Goal: Information Seeking & Learning: Learn about a topic

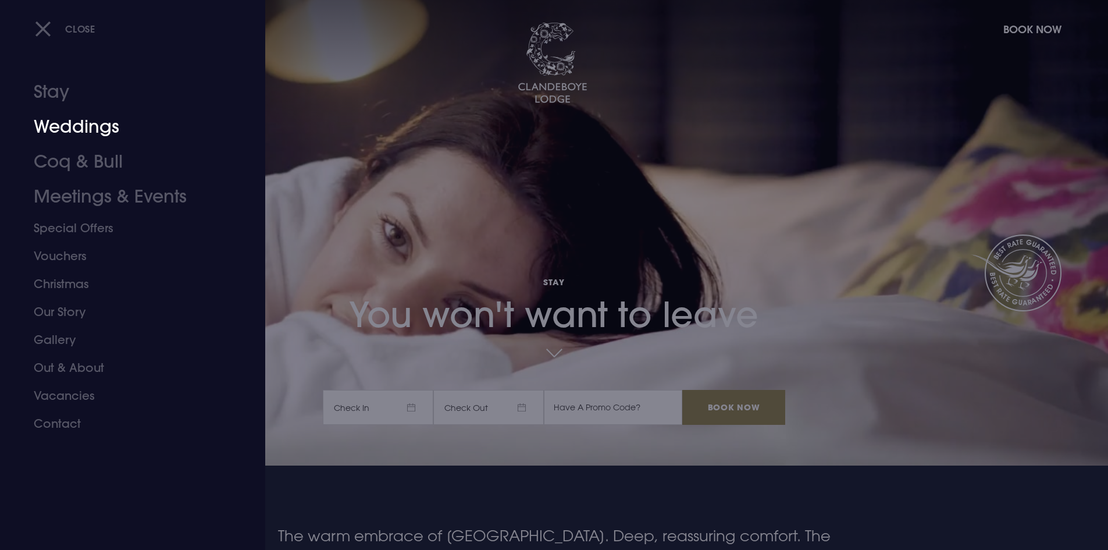
click at [72, 125] on link "Weddings" at bounding box center [126, 126] width 184 height 35
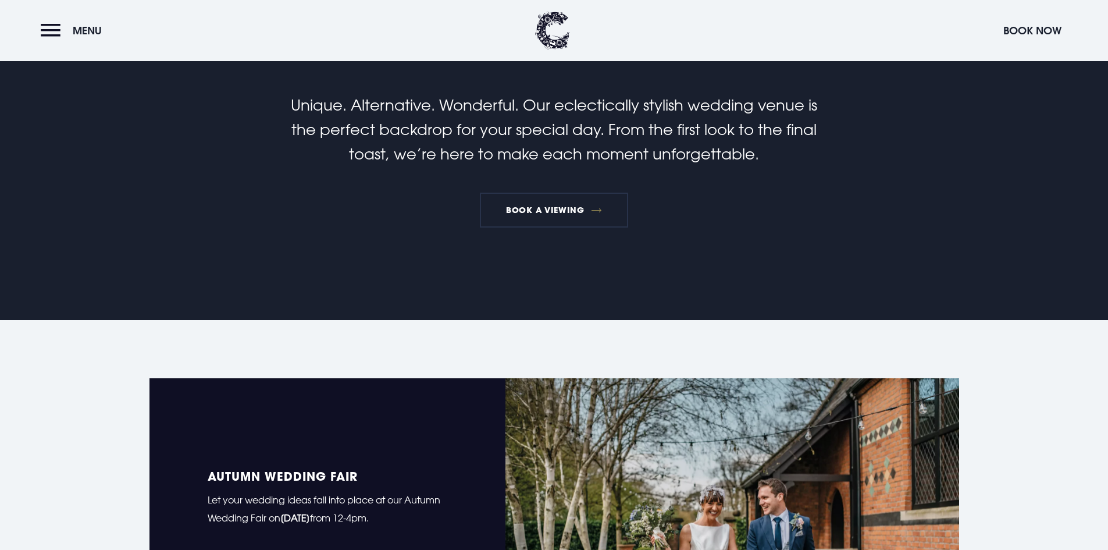
scroll to position [175, 0]
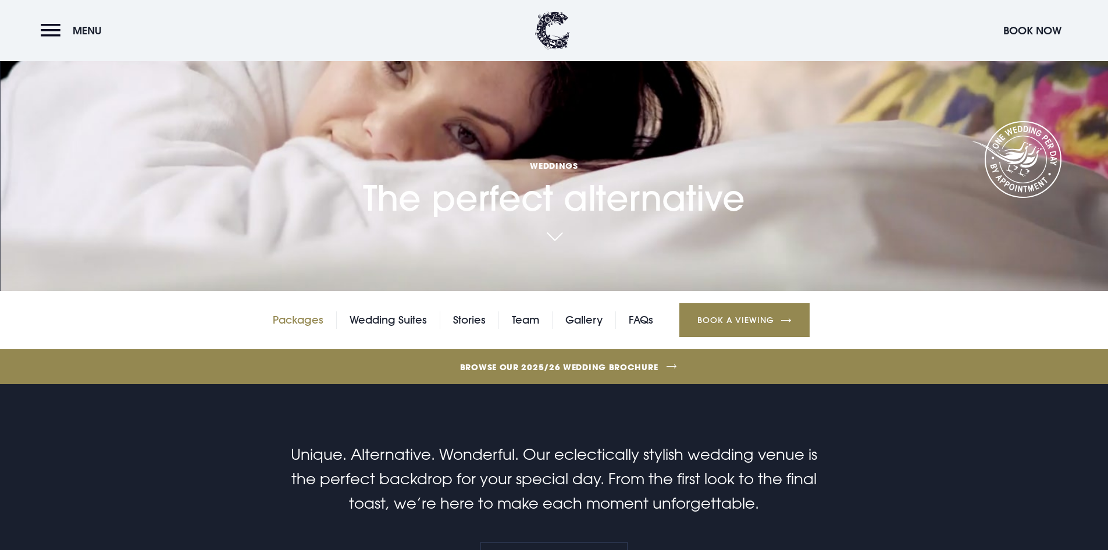
click at [304, 320] on link "Packages" at bounding box center [298, 319] width 51 height 17
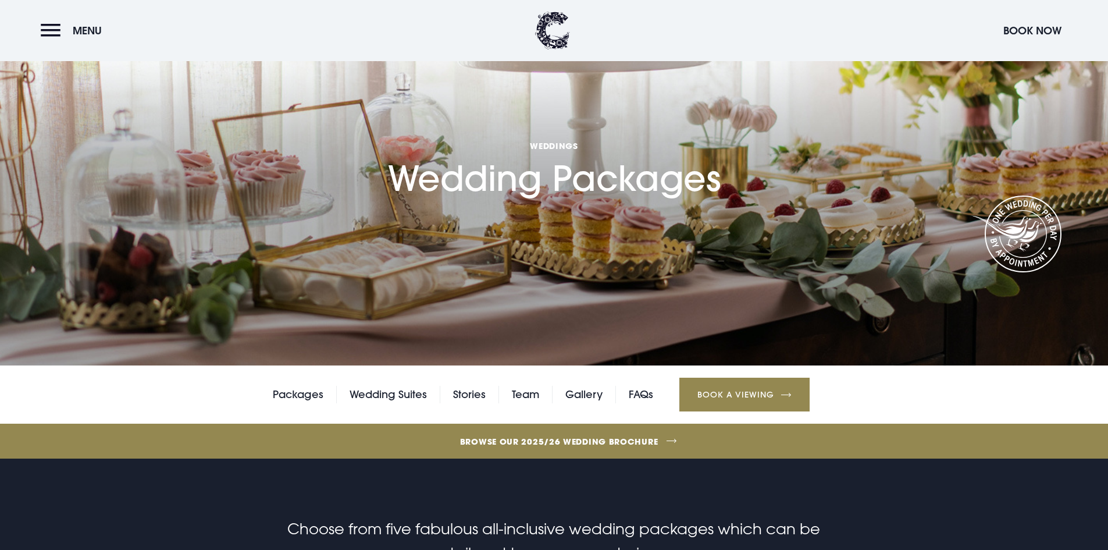
scroll to position [58, 0]
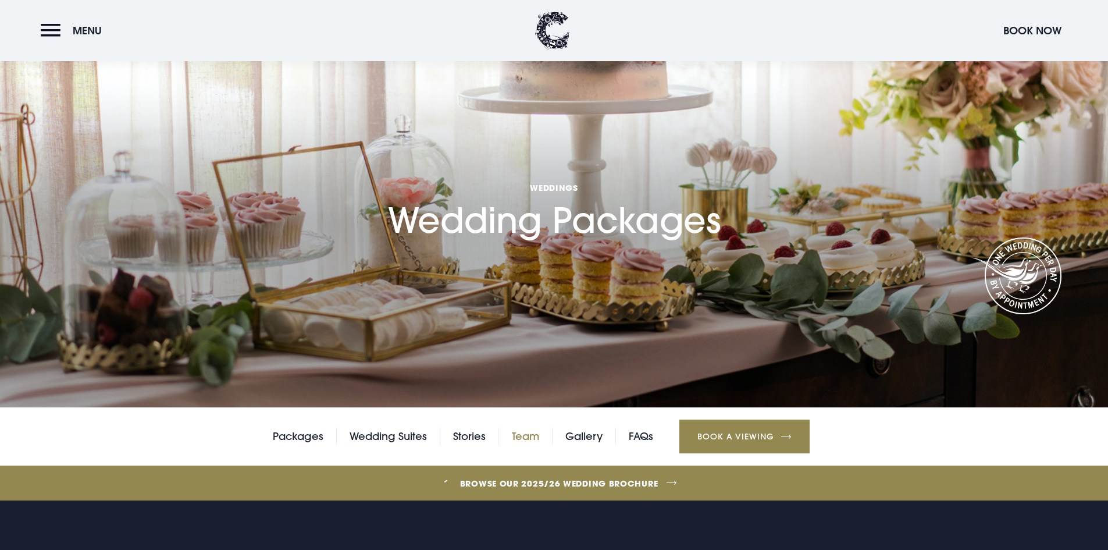
click at [529, 439] on link "Team" at bounding box center [525, 436] width 27 height 17
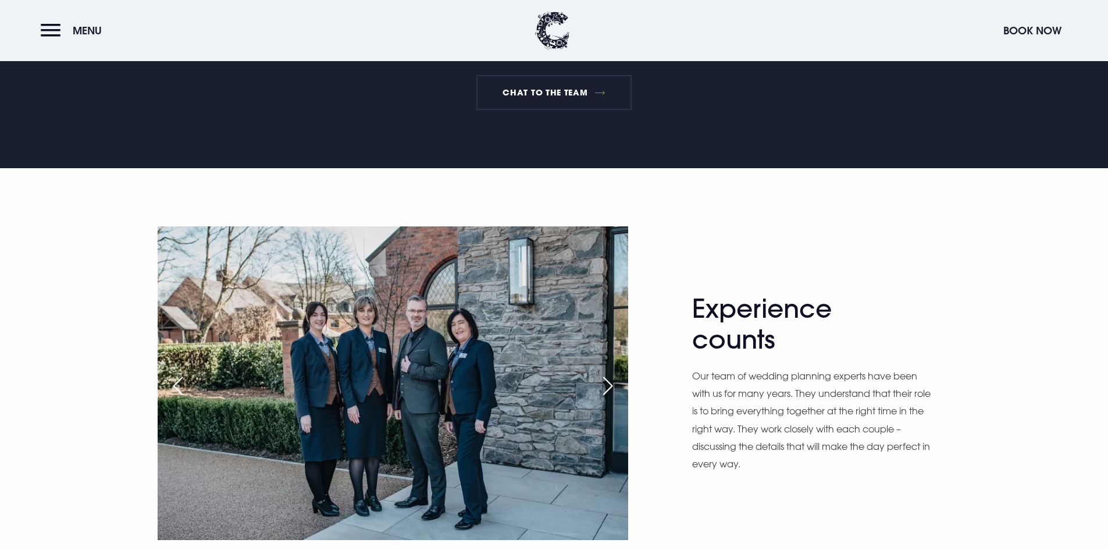
scroll to position [756, 0]
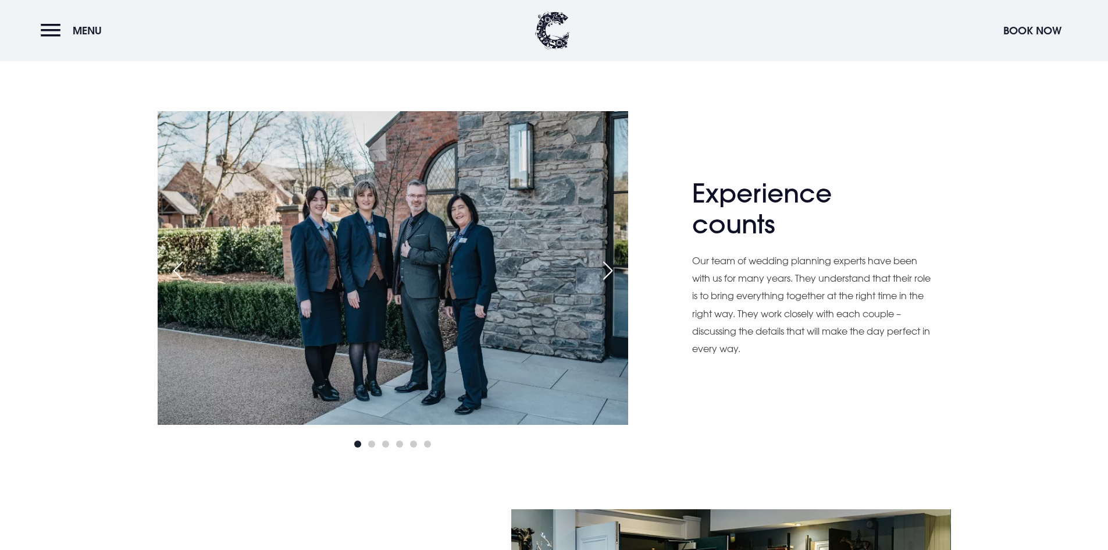
click at [600, 265] on div "Next slide" at bounding box center [607, 271] width 29 height 26
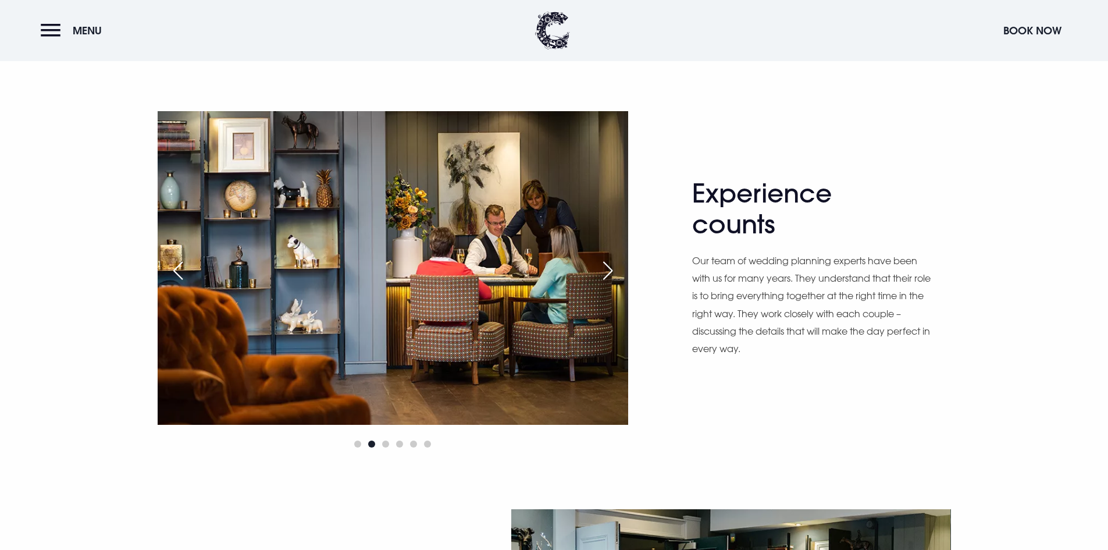
click at [611, 270] on div "Next slide" at bounding box center [607, 271] width 29 height 26
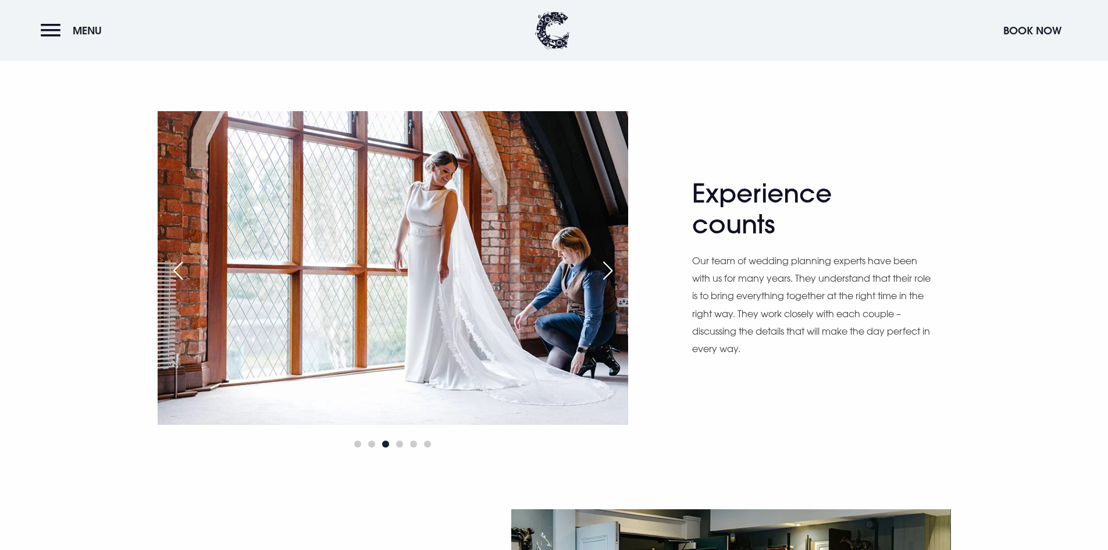
click at [163, 268] on div "Previous slide" at bounding box center [177, 271] width 29 height 26
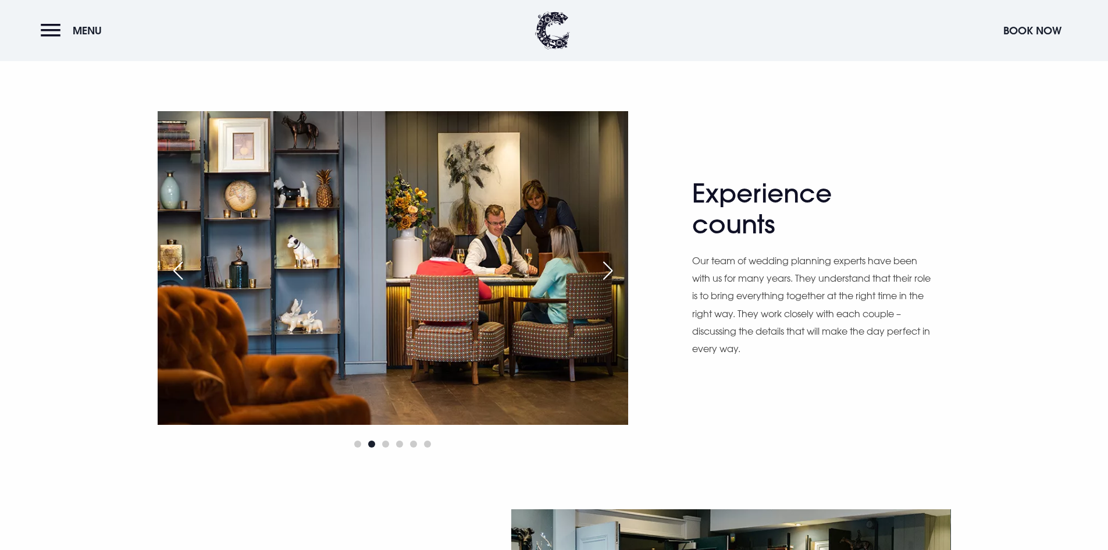
click at [607, 271] on div "Next slide" at bounding box center [607, 271] width 29 height 26
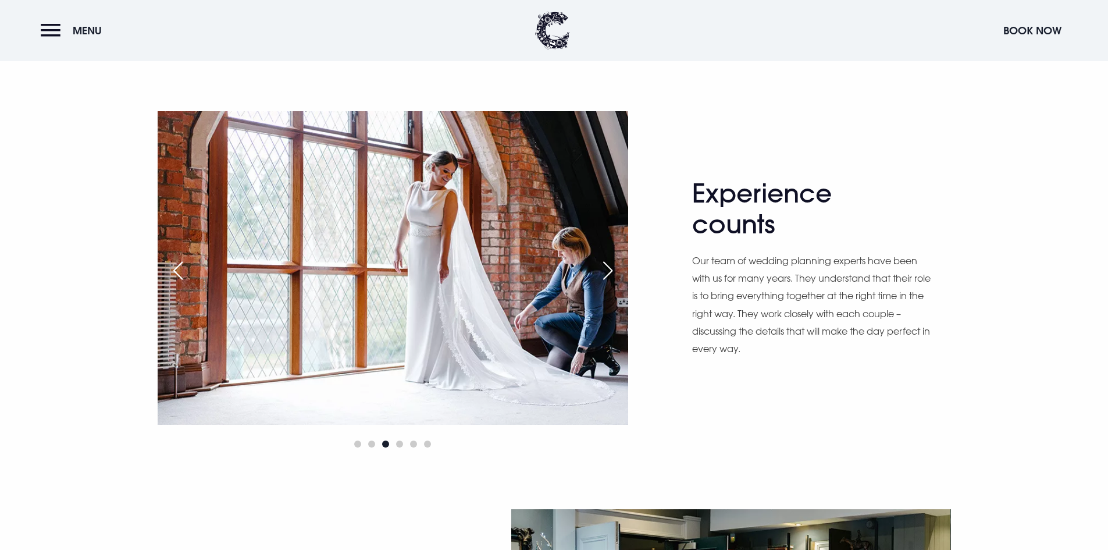
click at [607, 271] on div "Next slide" at bounding box center [607, 271] width 29 height 26
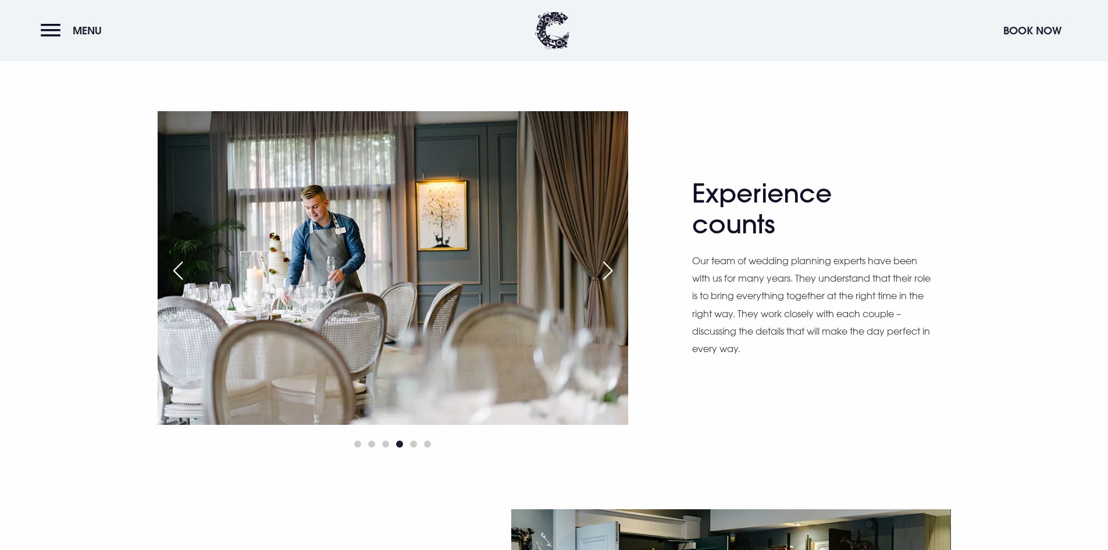
click at [607, 271] on div "Next slide" at bounding box center [607, 271] width 29 height 26
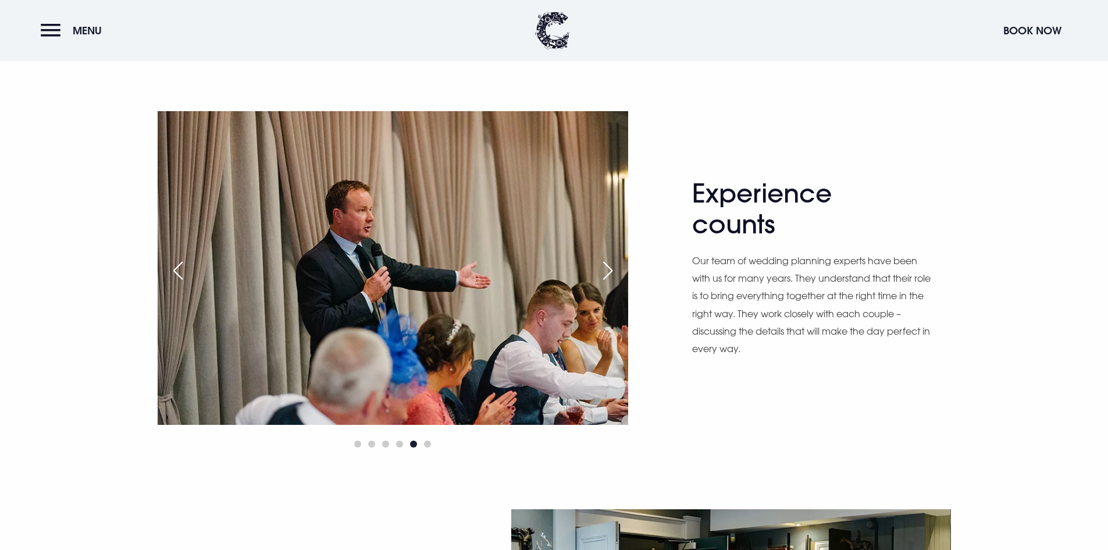
click at [607, 271] on div "Next slide" at bounding box center [607, 271] width 29 height 26
